Goal: Task Accomplishment & Management: Manage account settings

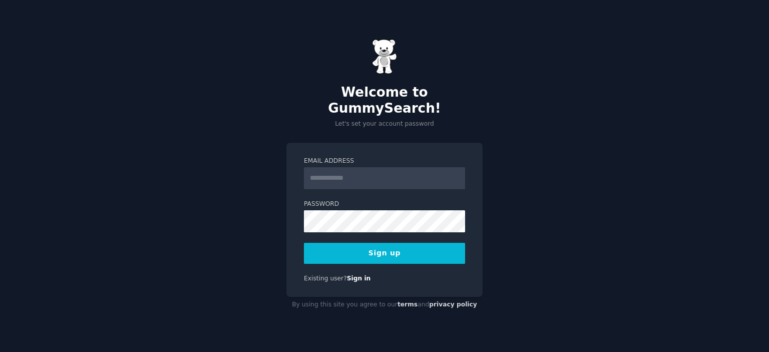
click at [334, 178] on input "Email Address" at bounding box center [384, 178] width 161 height 22
type input "**********"
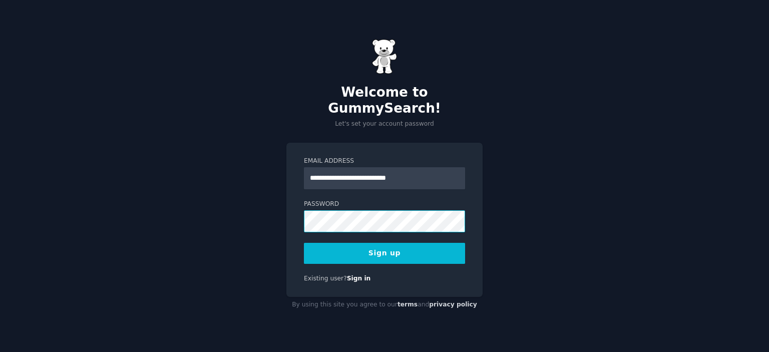
click at [304, 243] on button "Sign up" at bounding box center [384, 253] width 161 height 21
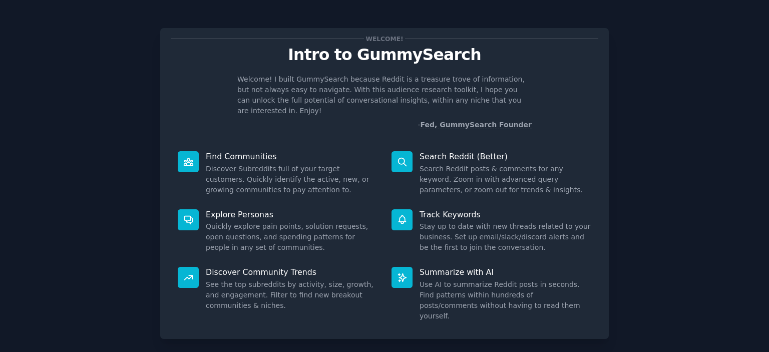
click at [335, 58] on p "Intro to GummySearch" at bounding box center [385, 55] width 428 height 18
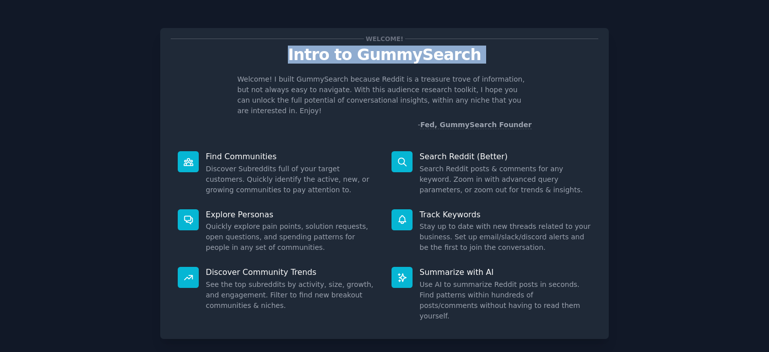
click at [335, 58] on p "Intro to GummySearch" at bounding box center [385, 55] width 428 height 18
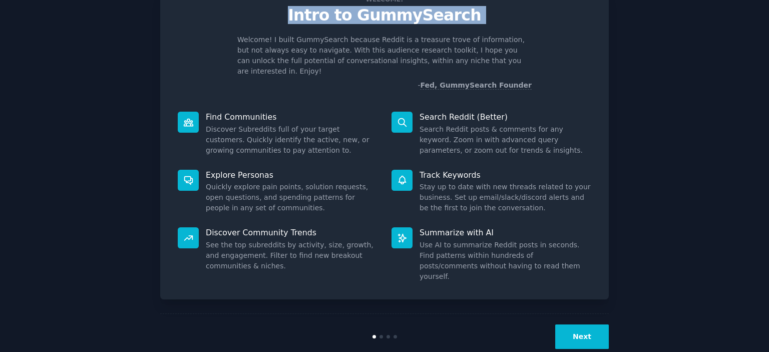
click at [589, 325] on button "Next" at bounding box center [583, 337] width 54 height 25
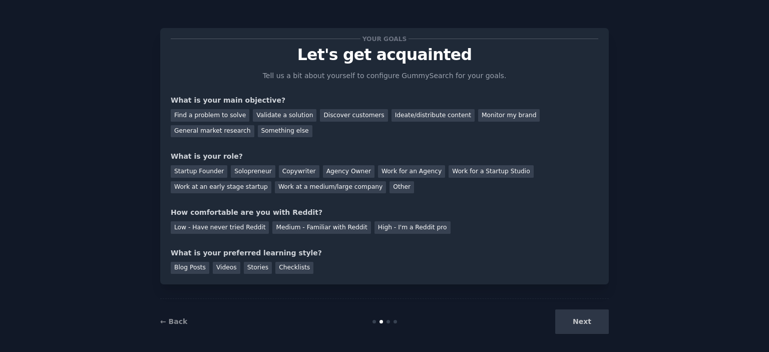
click at [199, 100] on div "What is your main objective?" at bounding box center [385, 100] width 428 height 11
drag, startPoint x: 199, startPoint y: 100, endPoint x: 206, endPoint y: 98, distance: 7.9
click at [206, 98] on div "What is your main objective?" at bounding box center [385, 100] width 428 height 11
click at [205, 98] on div "What is your main objective?" at bounding box center [385, 100] width 428 height 11
click at [202, 117] on div "Find a problem to solve" at bounding box center [210, 115] width 79 height 13
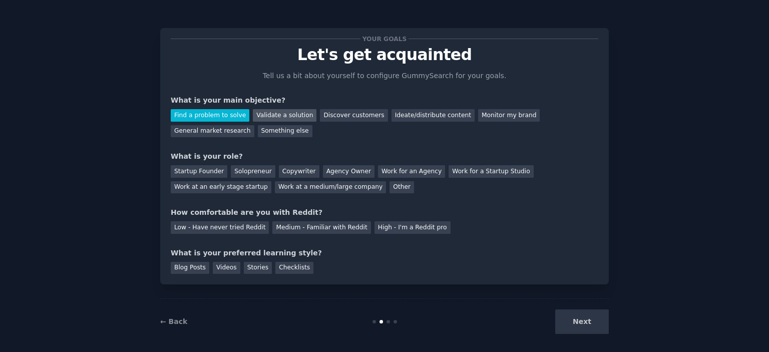
click at [257, 117] on div "Validate a solution" at bounding box center [285, 115] width 64 height 13
click at [219, 117] on div "Find a problem to solve" at bounding box center [210, 115] width 79 height 13
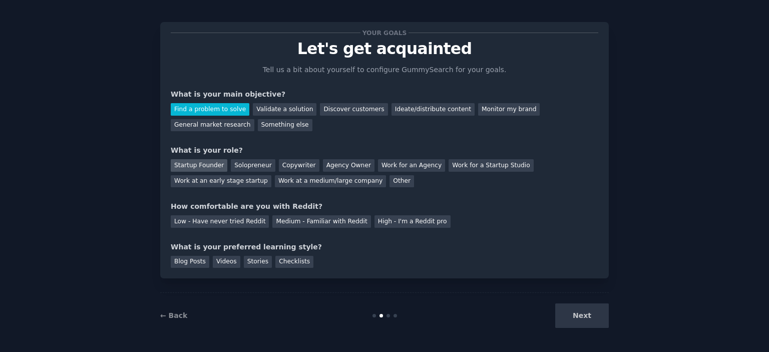
click at [179, 166] on div "Startup Founder" at bounding box center [199, 165] width 57 height 13
click at [189, 206] on div "How comfortable are you with Reddit?" at bounding box center [385, 206] width 428 height 11
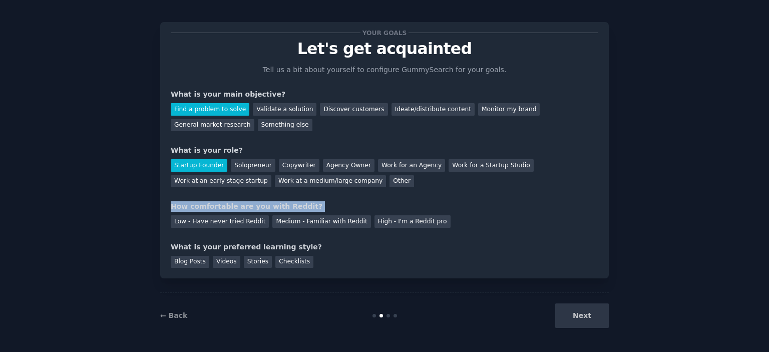
click at [189, 206] on div "How comfortable are you with Reddit?" at bounding box center [385, 206] width 428 height 11
click at [224, 205] on div "How comfortable are you with Reddit?" at bounding box center [385, 206] width 428 height 11
click at [199, 207] on div "How comfortable are you with Reddit?" at bounding box center [385, 206] width 428 height 11
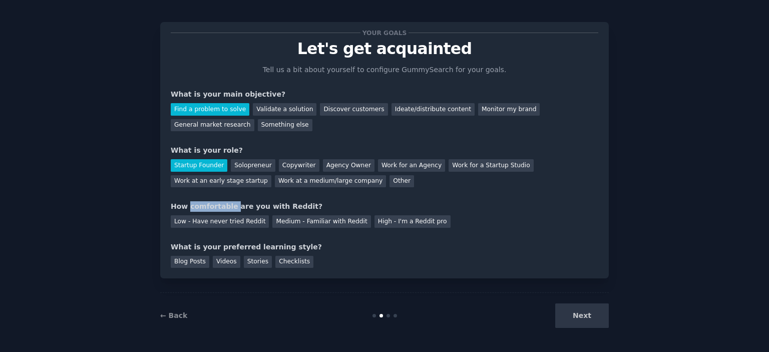
click at [199, 207] on div "How comfortable are you with Reddit?" at bounding box center [385, 206] width 428 height 11
click at [290, 225] on div "Medium - Familiar with Reddit" at bounding box center [322, 221] width 98 height 13
click at [178, 245] on div "What is your preferred learning style?" at bounding box center [385, 247] width 428 height 11
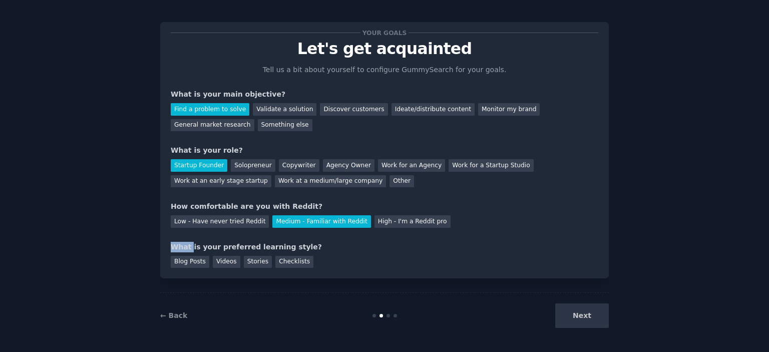
click at [178, 245] on div "What is your preferred learning style?" at bounding box center [385, 247] width 428 height 11
click at [202, 245] on div "What is your preferred learning style?" at bounding box center [385, 247] width 428 height 11
drag, startPoint x: 202, startPoint y: 245, endPoint x: 183, endPoint y: 245, distance: 19.0
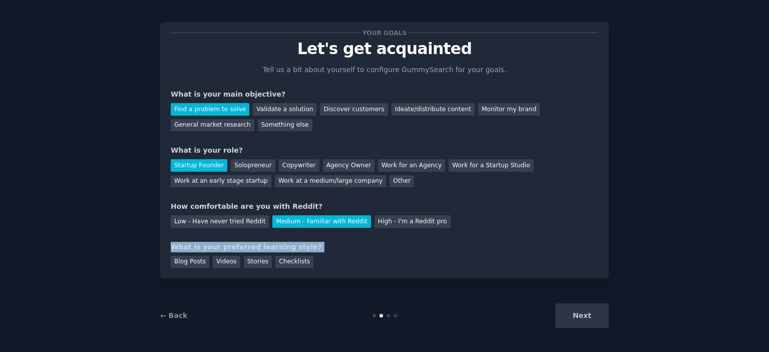
click at [202, 245] on div "What is your preferred learning style?" at bounding box center [385, 247] width 428 height 11
click at [183, 245] on div "What is your preferred learning style?" at bounding box center [385, 247] width 428 height 11
drag, startPoint x: 183, startPoint y: 245, endPoint x: 283, endPoint y: 245, distance: 99.2
click at [283, 245] on div "What is your preferred learning style?" at bounding box center [385, 247] width 428 height 11
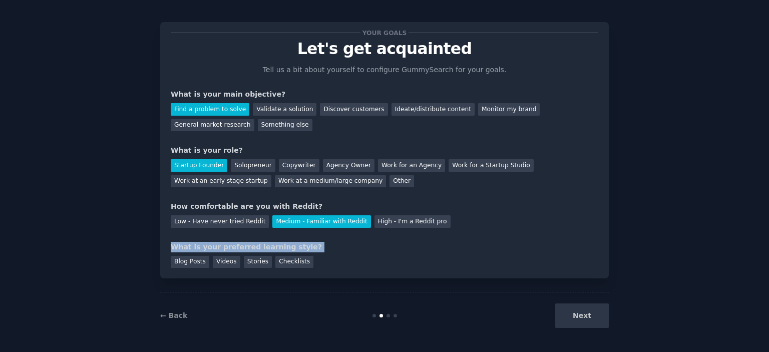
click at [283, 245] on div "What is your preferred learning style?" at bounding box center [385, 247] width 428 height 11
drag, startPoint x: 282, startPoint y: 245, endPoint x: 260, endPoint y: 245, distance: 21.5
click at [279, 245] on div "What is your preferred learning style?" at bounding box center [385, 247] width 428 height 11
click at [258, 245] on div "What is your preferred learning style?" at bounding box center [385, 247] width 428 height 11
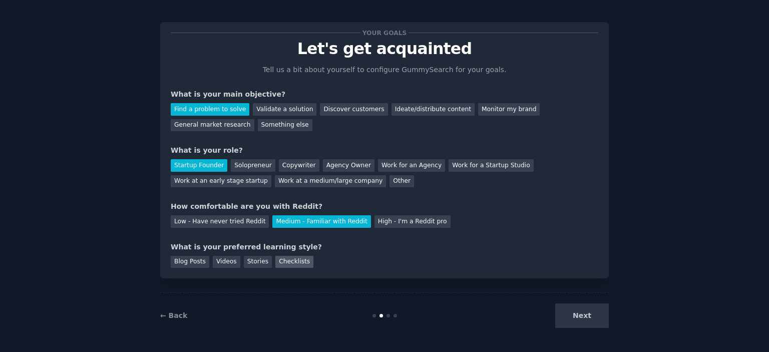
drag, startPoint x: 293, startPoint y: 262, endPoint x: 279, endPoint y: 262, distance: 14.5
click at [293, 262] on div "Checklists" at bounding box center [295, 262] width 38 height 13
click at [210, 248] on div "What is your preferred learning style?" at bounding box center [385, 247] width 428 height 11
click at [201, 258] on div "Blog Posts" at bounding box center [190, 262] width 39 height 13
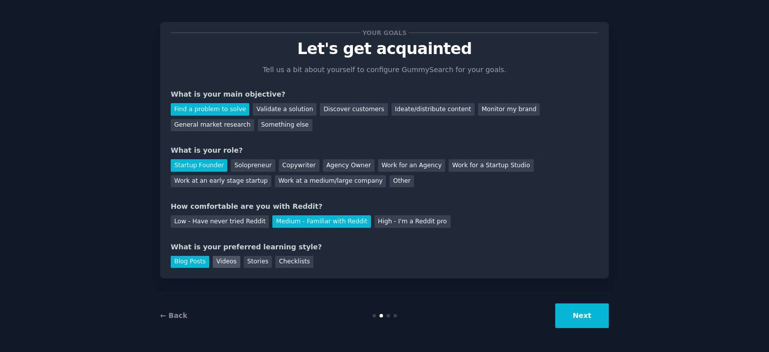
click at [222, 259] on div "Videos" at bounding box center [227, 262] width 28 height 13
drag, startPoint x: 253, startPoint y: 261, endPoint x: 258, endPoint y: 261, distance: 5.0
click at [254, 261] on div "Stories" at bounding box center [258, 262] width 28 height 13
click at [276, 262] on div "Checklists" at bounding box center [295, 262] width 38 height 13
click at [573, 316] on button "Next" at bounding box center [583, 316] width 54 height 25
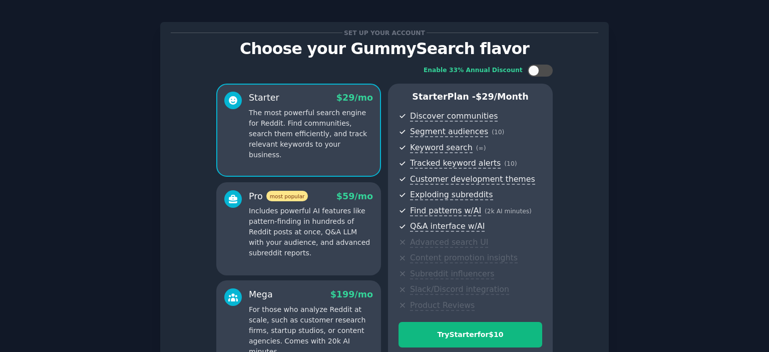
scroll to position [122, 0]
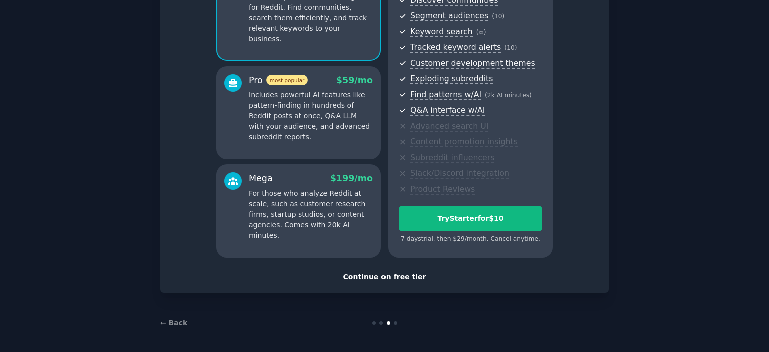
click at [395, 276] on div "Continue on free tier" at bounding box center [385, 277] width 428 height 11
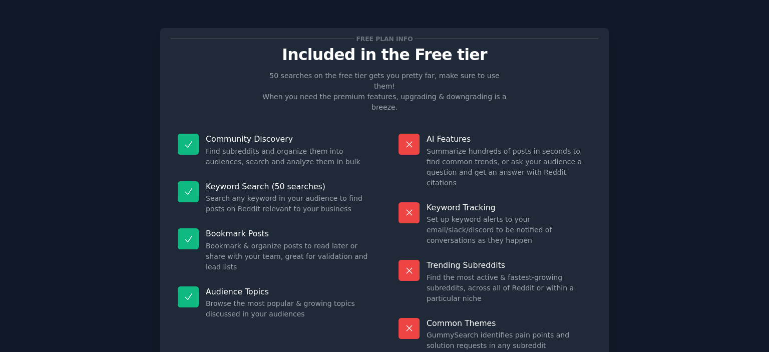
scroll to position [38, 0]
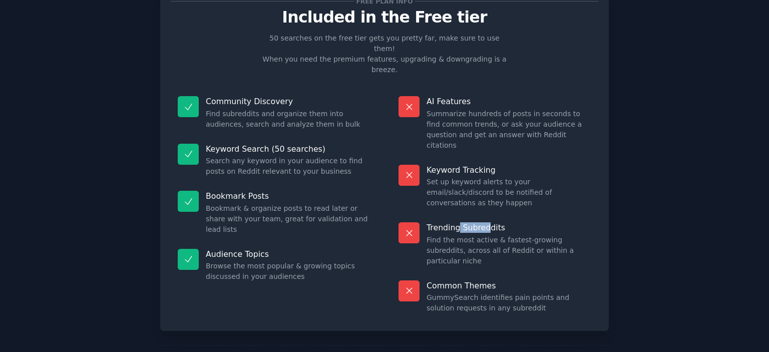
drag, startPoint x: 455, startPoint y: 183, endPoint x: 487, endPoint y: 181, distance: 31.6
click at [487, 222] on p "Trending Subreddits" at bounding box center [509, 227] width 165 height 11
drag, startPoint x: 487, startPoint y: 181, endPoint x: 481, endPoint y: 202, distance: 21.9
click at [487, 222] on p "Trending Subreddits" at bounding box center [509, 227] width 165 height 11
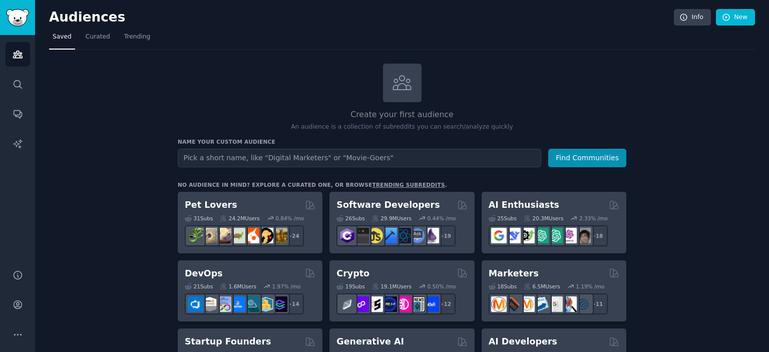
click at [252, 145] on div "Name your custom audience Audience Name Find Communities" at bounding box center [402, 152] width 449 height 29
drag, startPoint x: 252, startPoint y: 145, endPoint x: 247, endPoint y: 154, distance: 9.9
click at [252, 146] on div "Name your custom audience Audience Name Find Communities" at bounding box center [402, 152] width 449 height 29
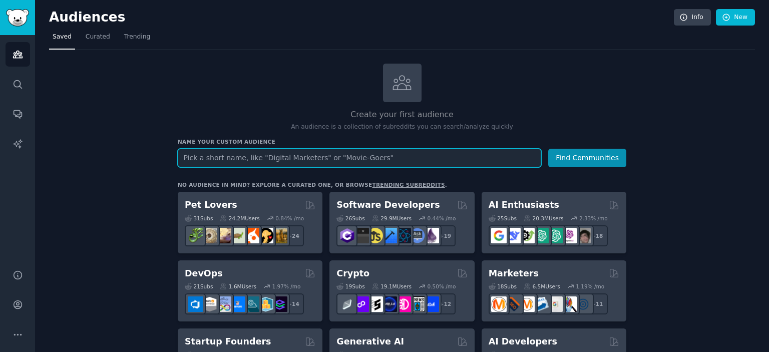
click at [247, 154] on input "text" at bounding box center [360, 158] width 364 height 19
drag, startPoint x: 247, startPoint y: 154, endPoint x: 232, endPoint y: 178, distance: 28.4
click at [245, 158] on input "text" at bounding box center [360, 158] width 364 height 19
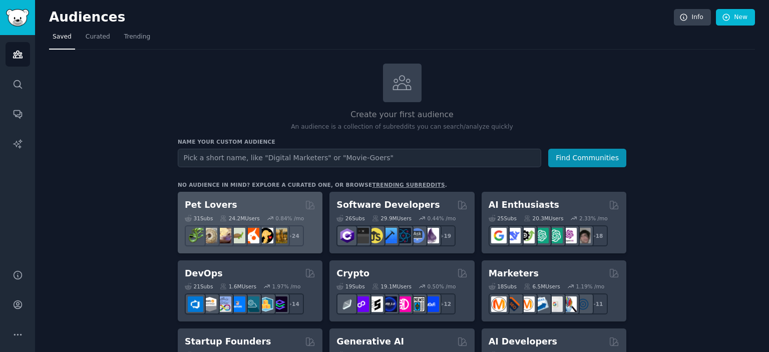
click at [208, 207] on h2 "Pet Lovers" at bounding box center [211, 205] width 53 height 13
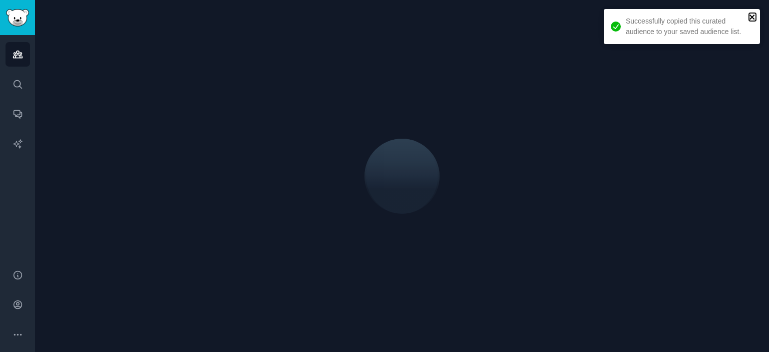
click at [749, 16] on icon "close" at bounding box center [752, 17] width 7 height 8
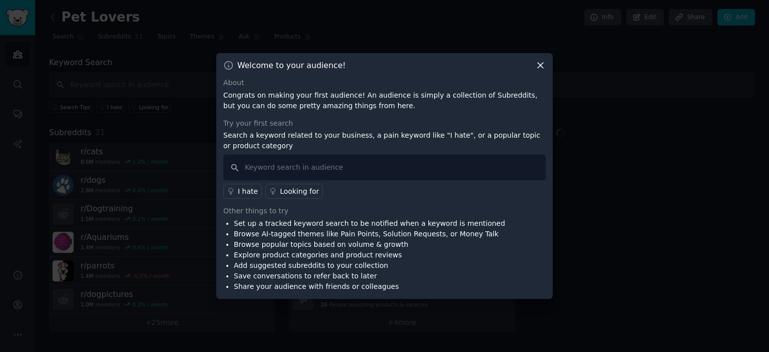
click at [544, 63] on icon at bounding box center [540, 65] width 11 height 11
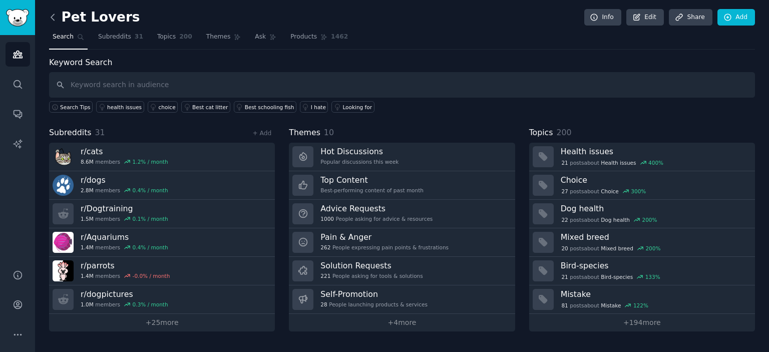
click at [54, 15] on icon at bounding box center [52, 17] width 3 height 6
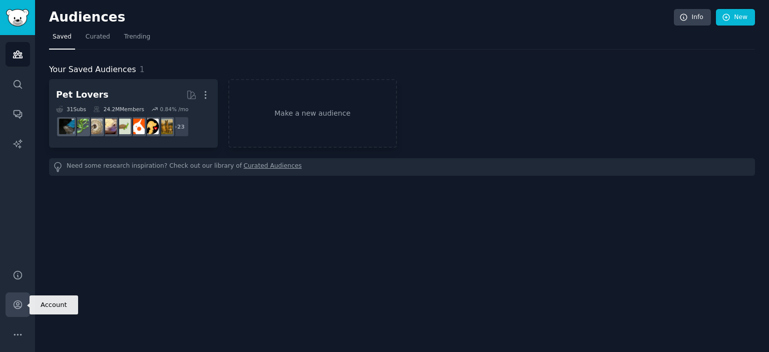
click at [18, 307] on icon "Sidebar" at bounding box center [18, 305] width 8 height 8
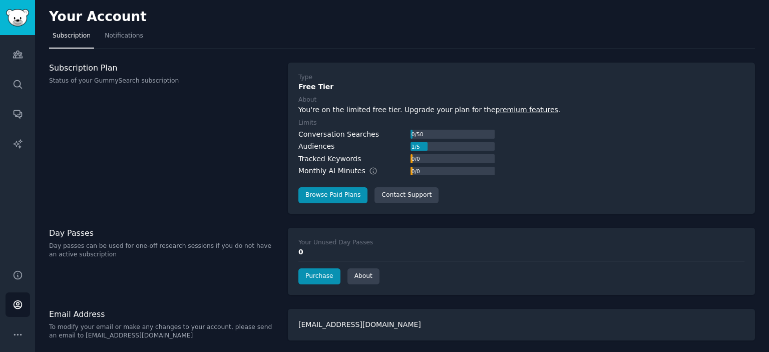
click at [78, 81] on p "Status of your GummySearch subscription" at bounding box center [163, 81] width 228 height 9
click at [124, 80] on p "Status of your GummySearch subscription" at bounding box center [163, 81] width 228 height 9
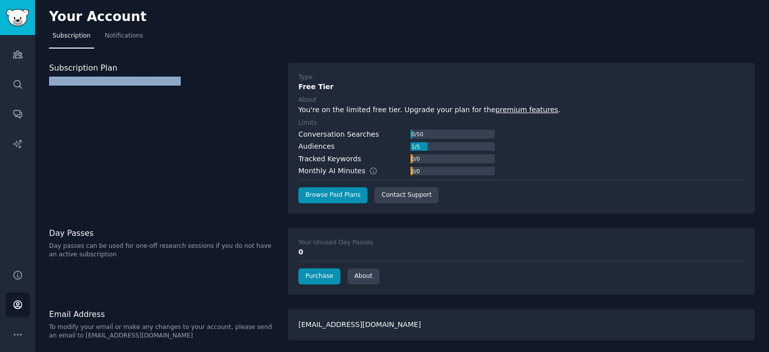
click at [124, 80] on p "Status of your GummySearch subscription" at bounding box center [163, 81] width 228 height 9
click at [121, 80] on p "Status of your GummySearch subscription" at bounding box center [163, 81] width 228 height 9
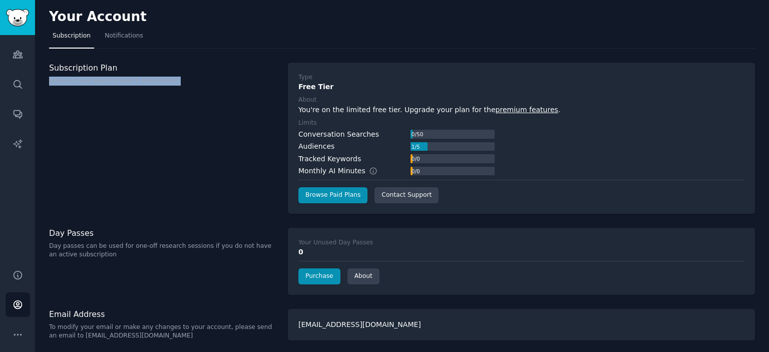
click at [126, 80] on p "Status of your GummySearch subscription" at bounding box center [163, 81] width 228 height 9
click at [121, 79] on p "Status of your GummySearch subscription" at bounding box center [163, 81] width 228 height 9
click at [306, 110] on div "You're on the limited free tier. Upgrade your plan for the premium features ." at bounding box center [522, 110] width 446 height 11
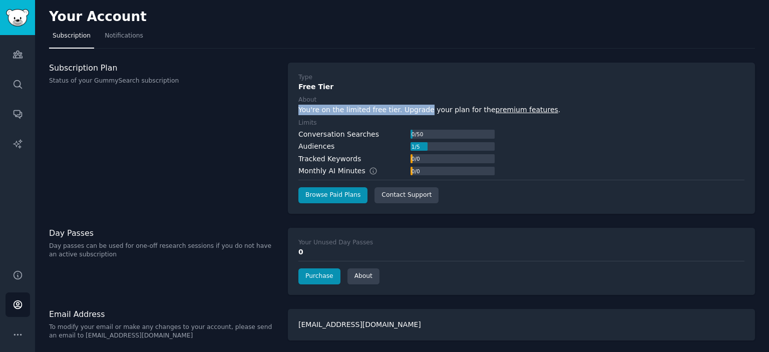
drag, startPoint x: 306, startPoint y: 110, endPoint x: 421, endPoint y: 110, distance: 114.7
click at [420, 110] on div "You're on the limited free tier. Upgrade your plan for the premium features ." at bounding box center [522, 110] width 446 height 11
click at [421, 110] on div "You're on the limited free tier. Upgrade your plan for the premium features ." at bounding box center [522, 110] width 446 height 11
click at [415, 110] on div "You're on the limited free tier. Upgrade your plan for the premium features ." at bounding box center [522, 110] width 446 height 11
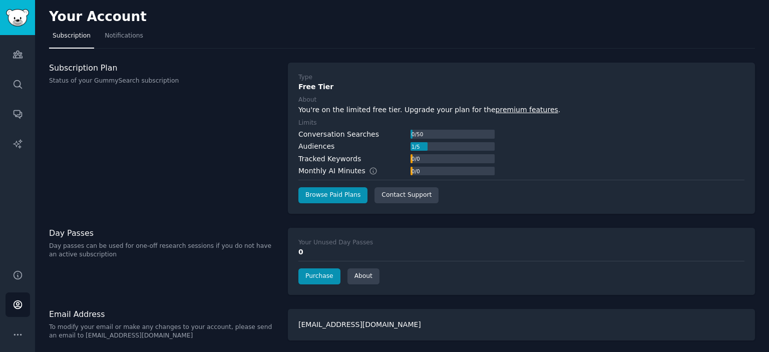
click at [496, 111] on link "premium features" at bounding box center [527, 110] width 63 height 8
